Goal: Complete application form: Complete application form

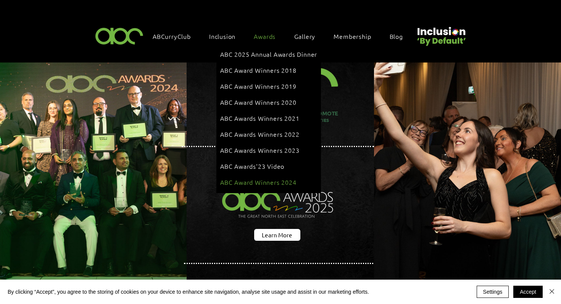
click at [280, 178] on span "ABC Award Winners 2024" at bounding box center [258, 182] width 76 height 8
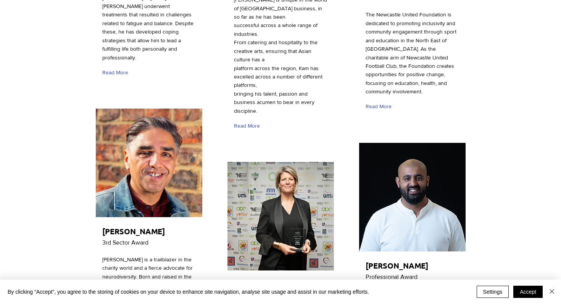
scroll to position [1213, 0]
click at [142, 126] on img "main content" at bounding box center [149, 163] width 106 height 109
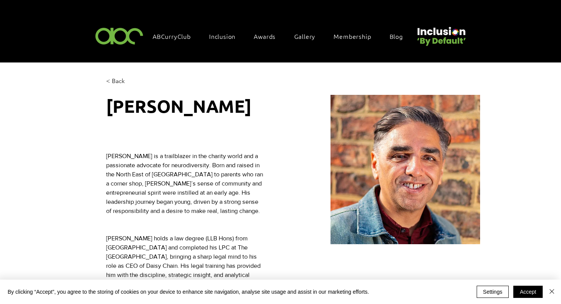
click at [140, 37] on img at bounding box center [119, 35] width 53 height 23
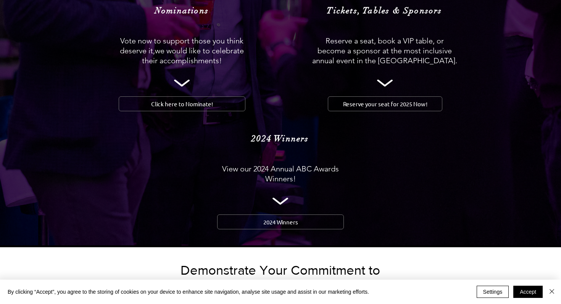
scroll to position [788, 0]
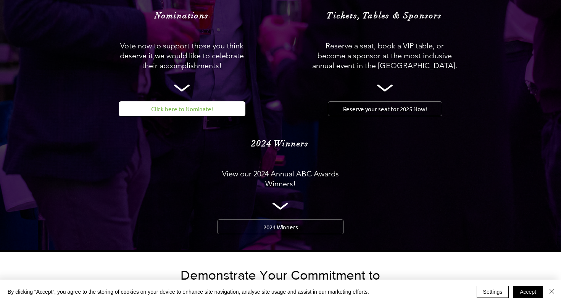
click at [221, 101] on link "Click here to Nominate!" at bounding box center [182, 108] width 127 height 15
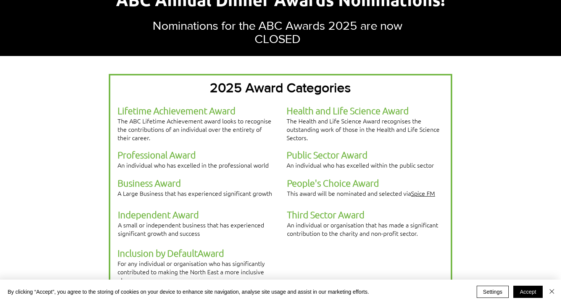
scroll to position [152, 0]
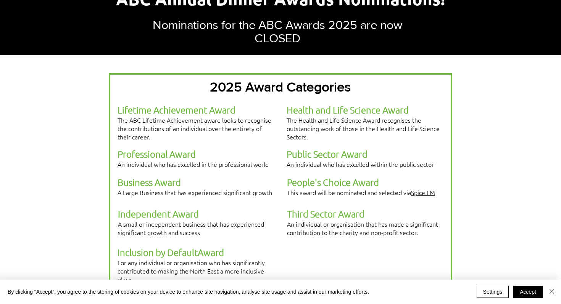
click at [334, 208] on span "Third Sector Award" at bounding box center [325, 213] width 77 height 11
click at [335, 208] on span "Third Sector Award" at bounding box center [325, 213] width 77 height 11
click at [390, 230] on div at bounding box center [280, 180] width 343 height 214
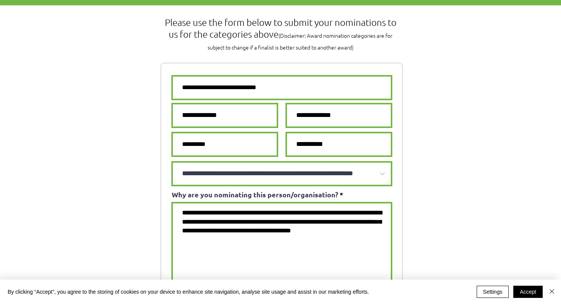
scroll to position [520, 0]
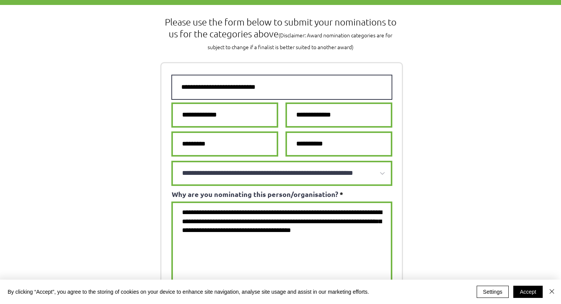
click at [279, 75] on input "text" at bounding box center [281, 87] width 221 height 25
click at [273, 75] on input "text" at bounding box center [281, 87] width 221 height 25
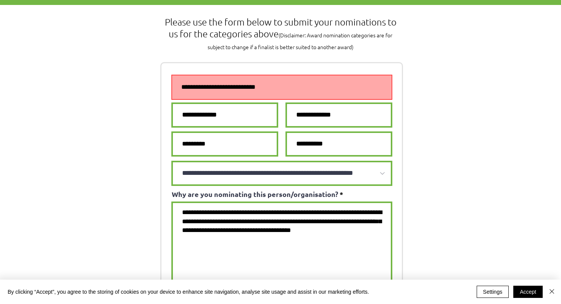
click at [434, 112] on div at bounding box center [280, 223] width 561 height 437
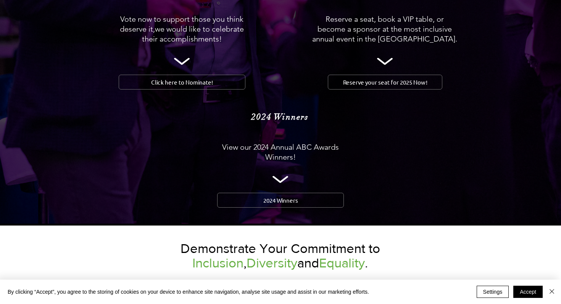
scroll to position [841, 0]
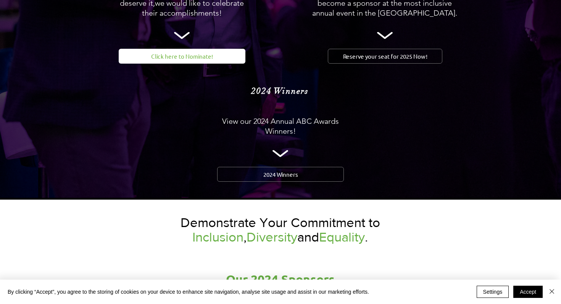
click at [216, 49] on link "Click here to Nominate!" at bounding box center [182, 56] width 127 height 15
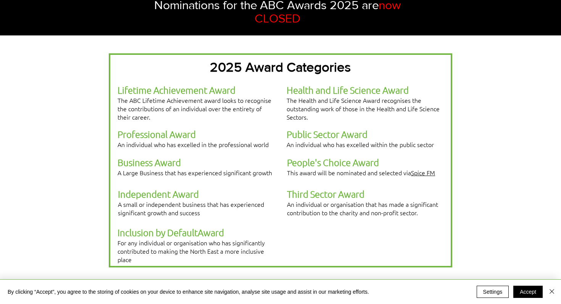
scroll to position [172, 0]
